Goal: Register for event/course

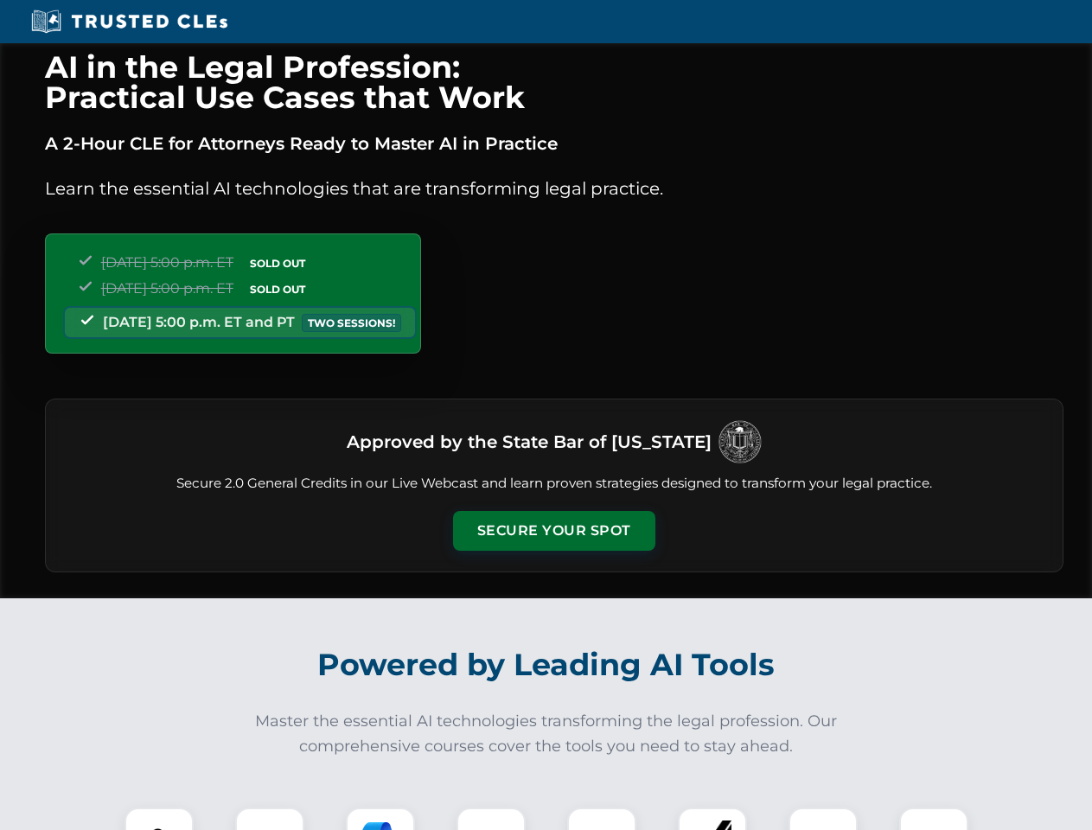
click at [553, 531] on button "Secure Your Spot" at bounding box center [554, 531] width 202 height 40
click at [159, 818] on img at bounding box center [159, 842] width 50 height 50
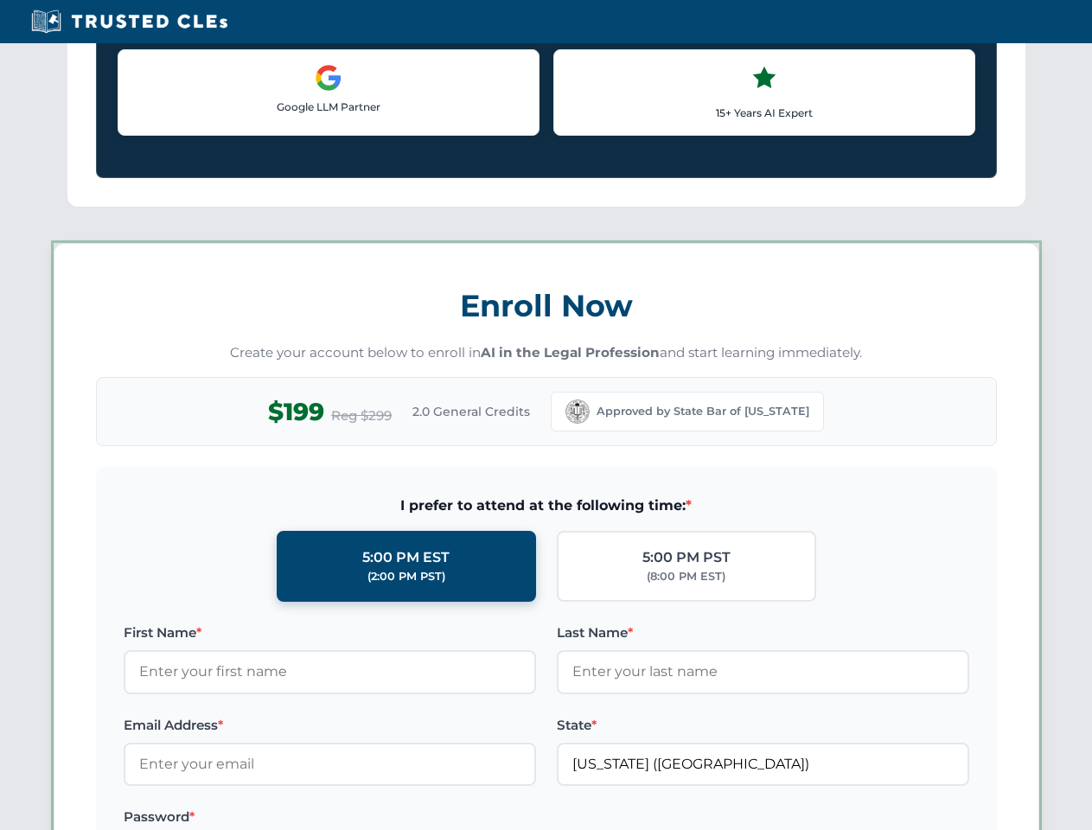
click at [380, 818] on label "Password *" at bounding box center [330, 816] width 412 height 21
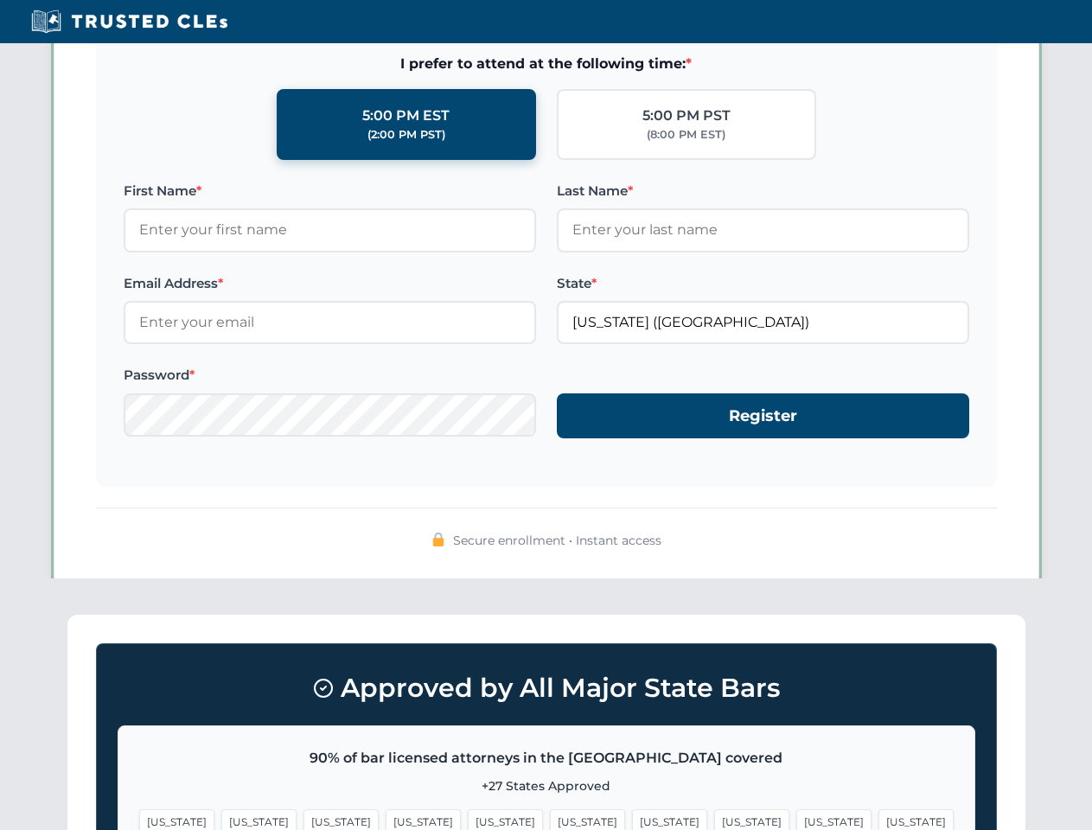
click at [796, 818] on span "[US_STATE]" at bounding box center [833, 821] width 75 height 25
